Goal: Transaction & Acquisition: Purchase product/service

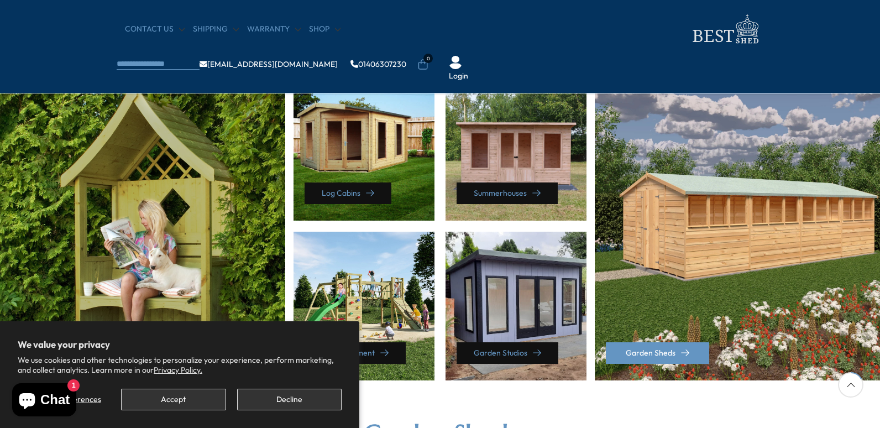
scroll to position [553, 0]
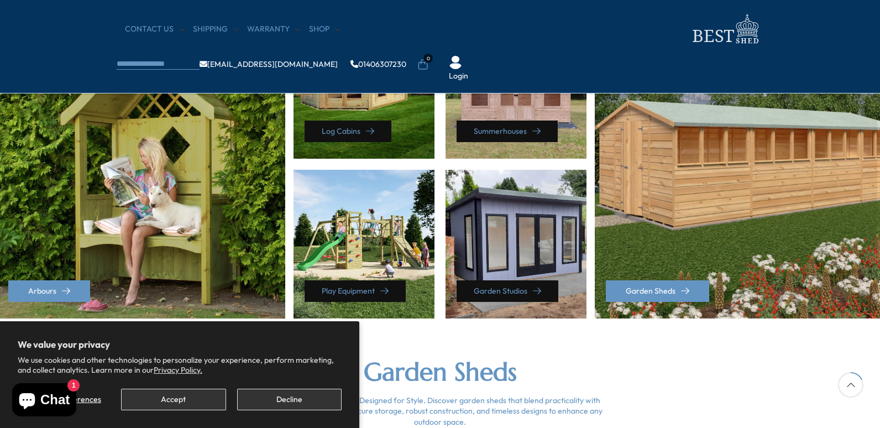
click at [665, 266] on div "Garden Sheds" at bounding box center [739, 164] width 288 height 308
click at [677, 294] on link "Garden Sheds" at bounding box center [657, 291] width 103 height 22
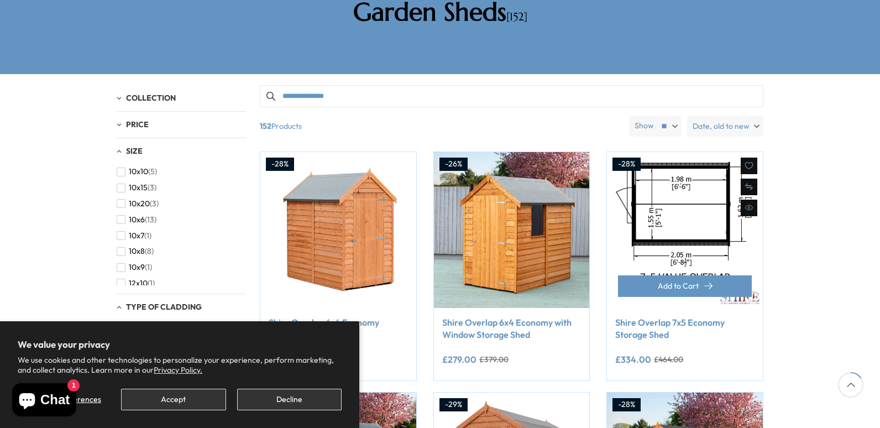
scroll to position [221, 0]
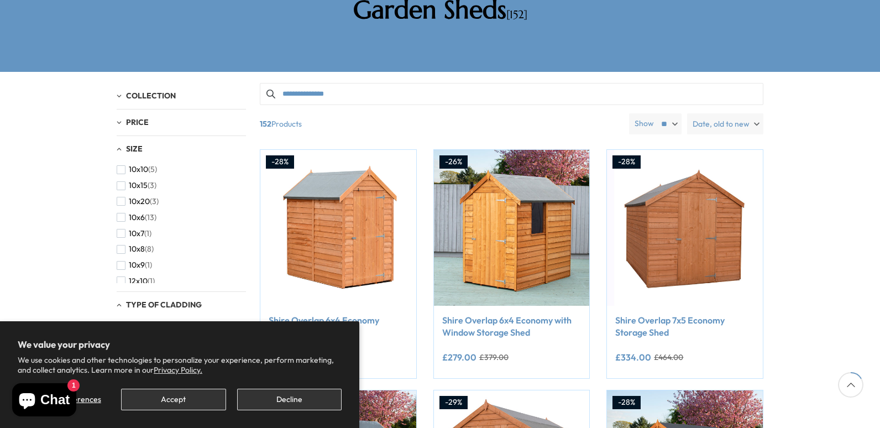
click at [309, 83] on input "Search products" at bounding box center [511, 94] width 503 height 22
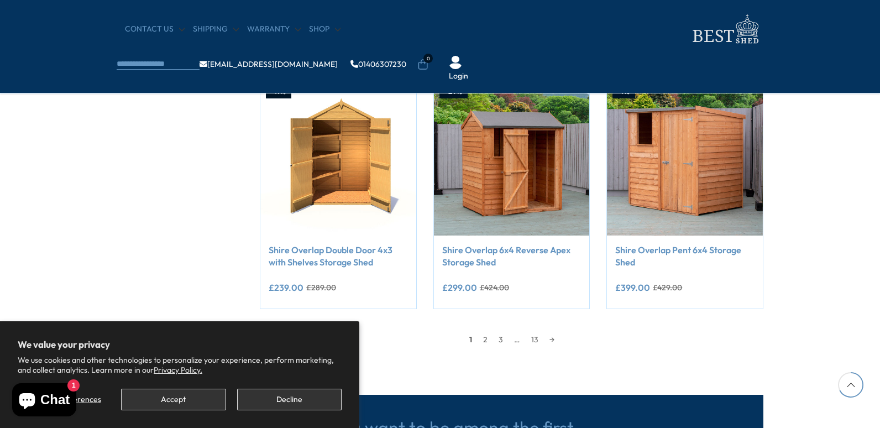
scroll to position [939, 0]
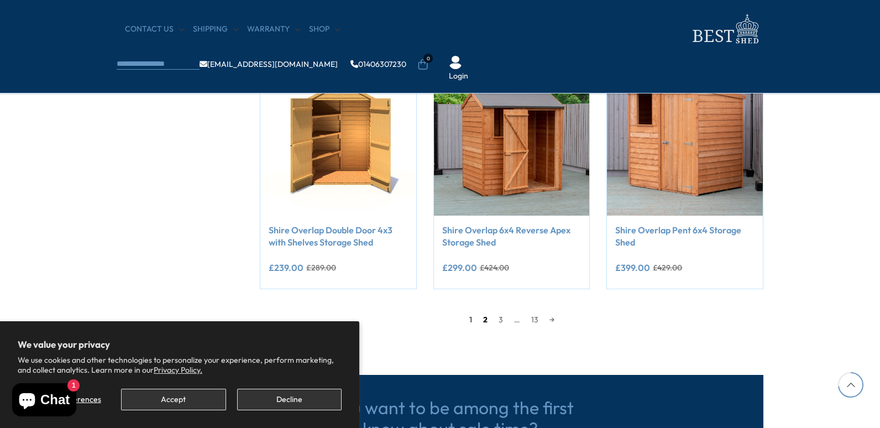
click at [484, 321] on link "2" at bounding box center [484, 319] width 15 height 17
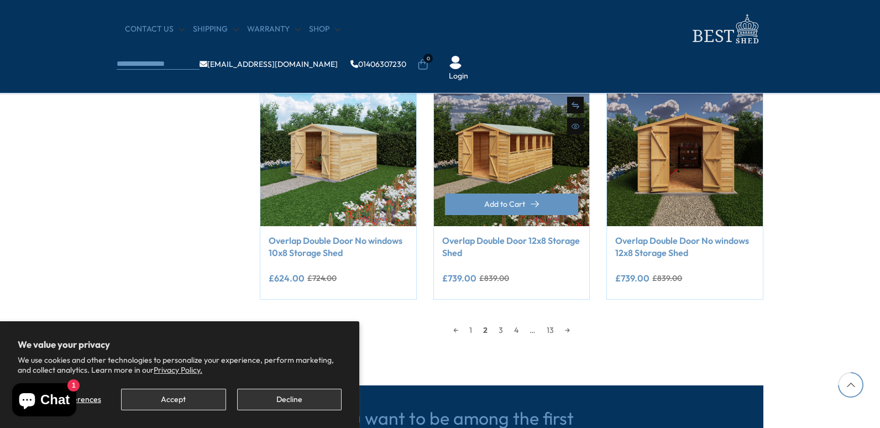
scroll to position [984, 0]
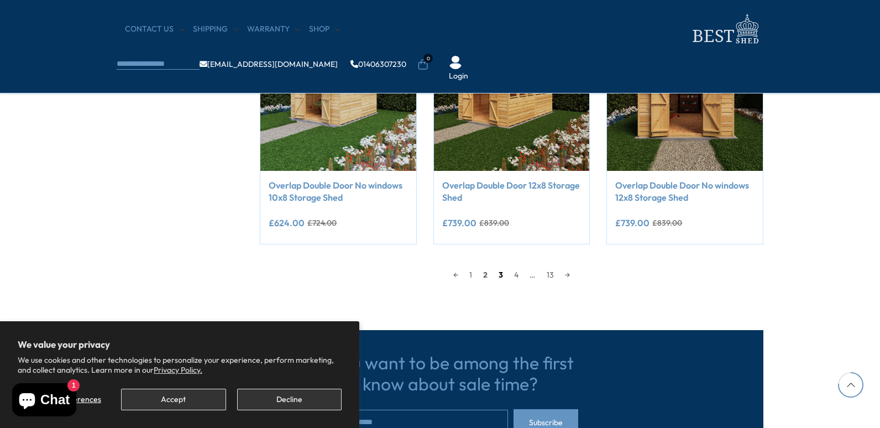
click at [498, 277] on link "3" at bounding box center [500, 274] width 15 height 17
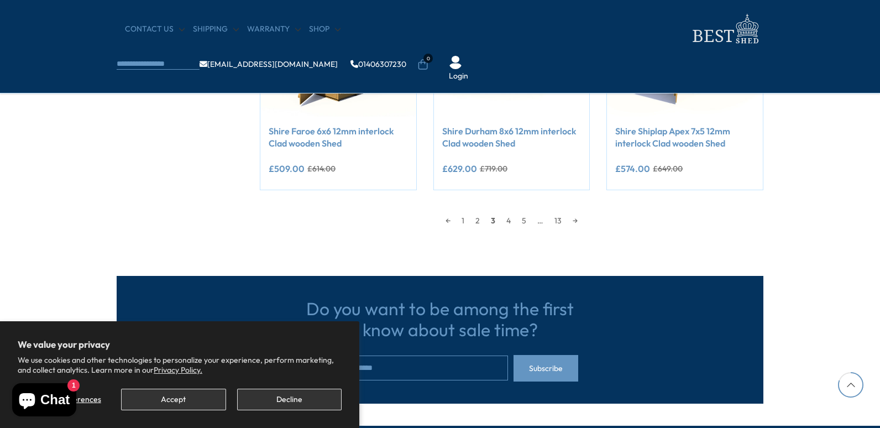
scroll to position [1039, 0]
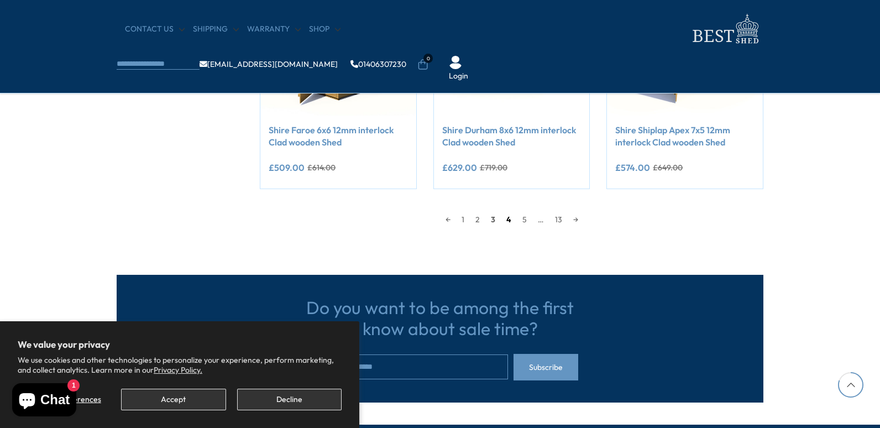
click at [508, 220] on link "4" at bounding box center [509, 219] width 16 height 17
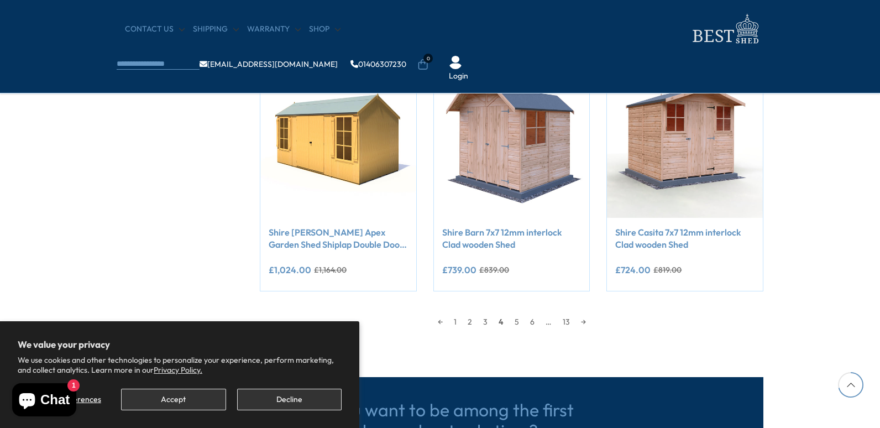
scroll to position [984, 0]
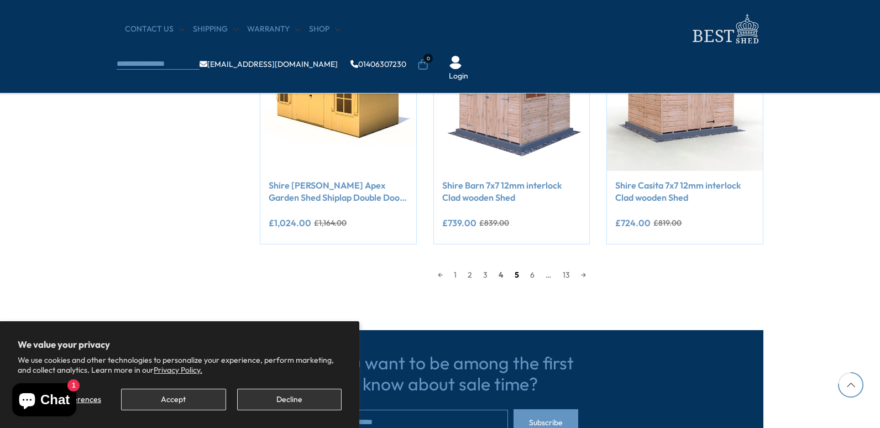
click at [516, 274] on link "5" at bounding box center [516, 274] width 15 height 17
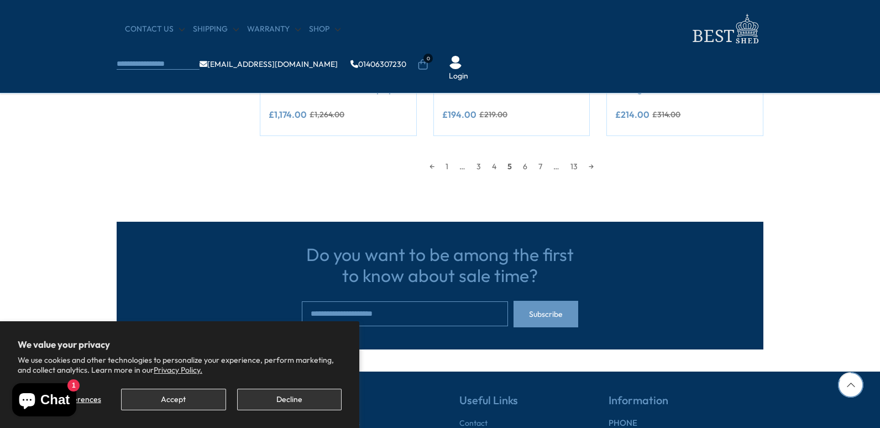
scroll to position [1039, 0]
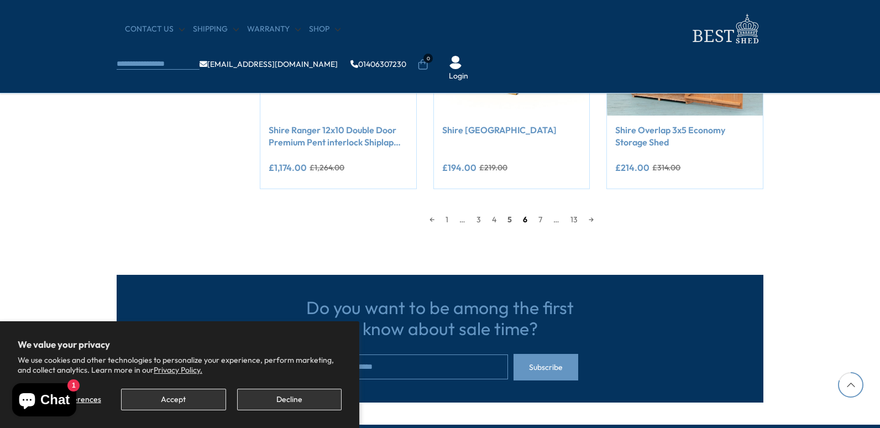
click at [525, 219] on link "6" at bounding box center [524, 219] width 15 height 17
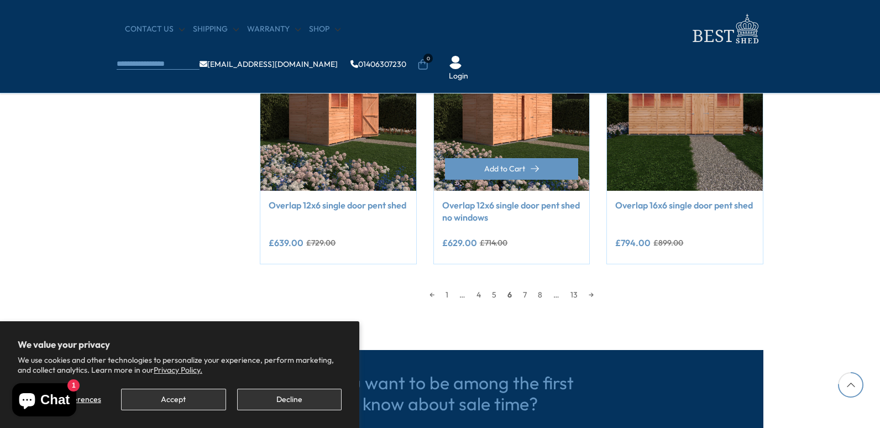
scroll to position [984, 0]
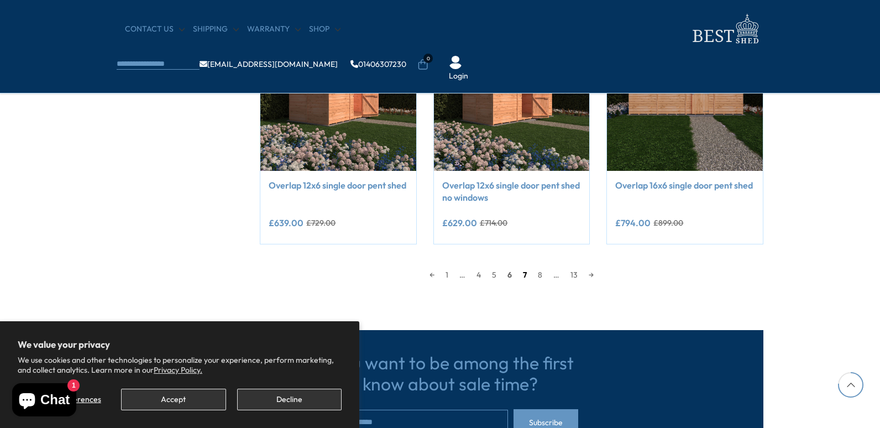
click at [523, 275] on link "7" at bounding box center [524, 274] width 15 height 17
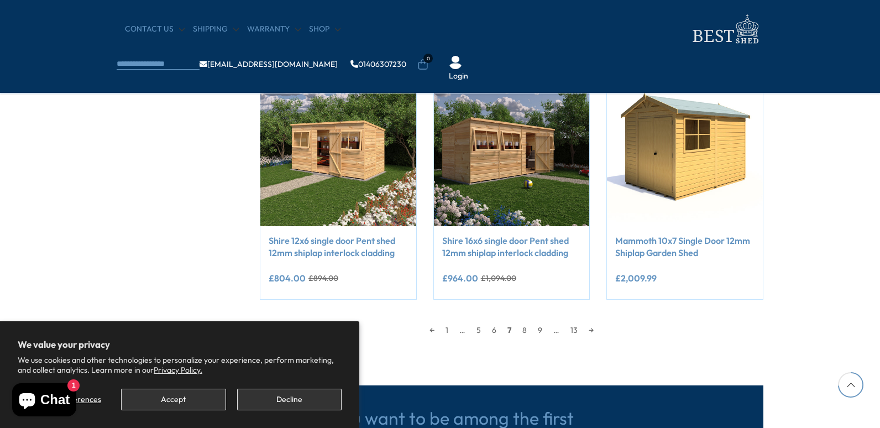
scroll to position [984, 0]
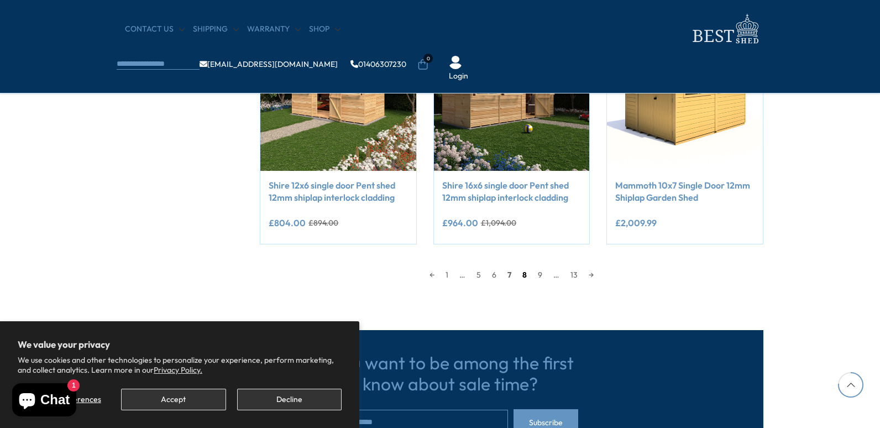
click at [524, 274] on link "8" at bounding box center [524, 274] width 15 height 17
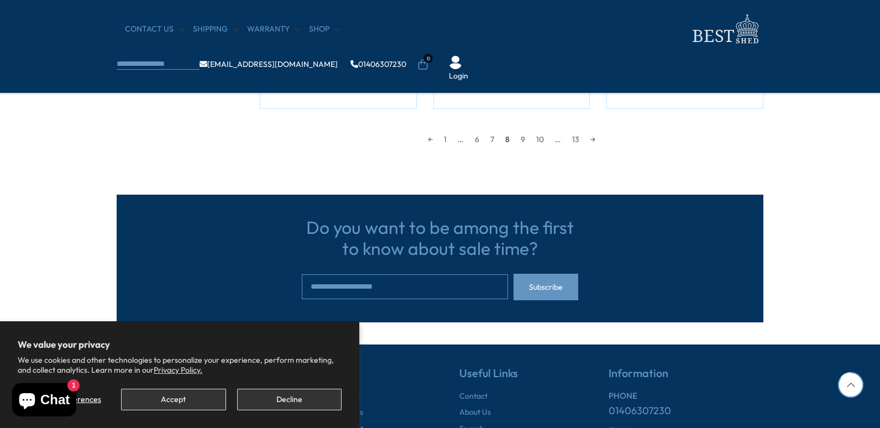
scroll to position [1095, 0]
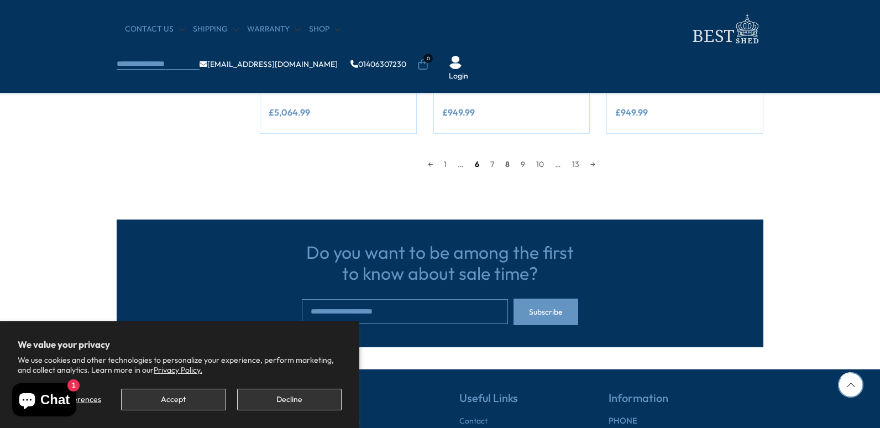
click at [476, 164] on link "6" at bounding box center [476, 164] width 15 height 17
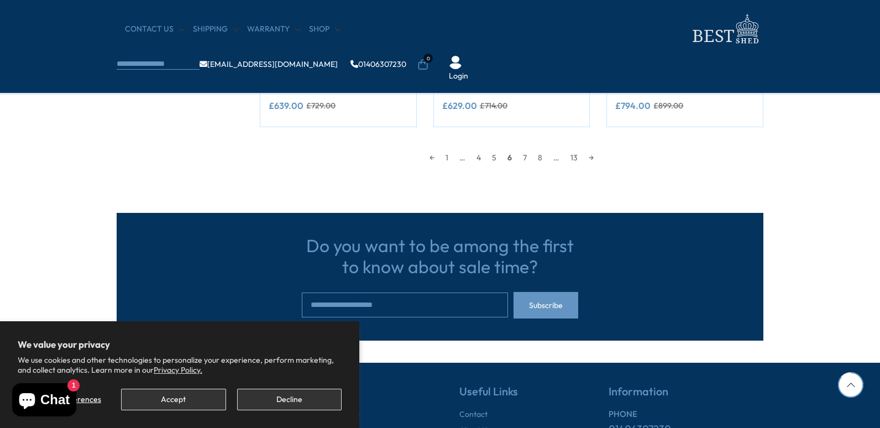
scroll to position [1105, 0]
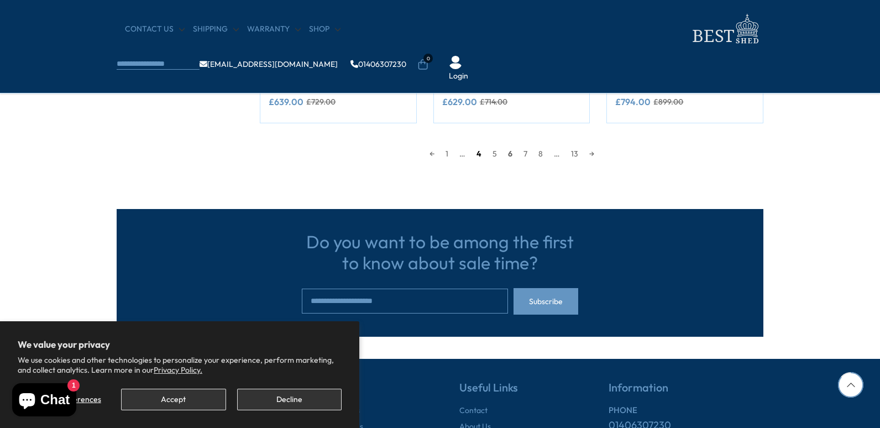
click at [475, 155] on link "4" at bounding box center [479, 153] width 16 height 17
